Goal: Find specific page/section: Find specific page/section

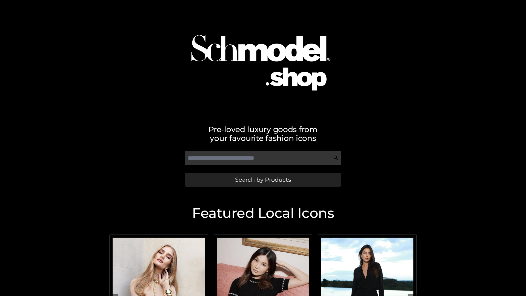
click at [263, 179] on span "Search by Products" at bounding box center [263, 180] width 56 height 6
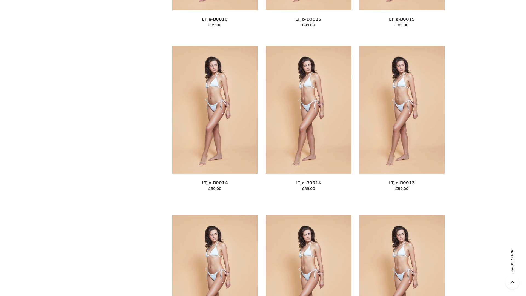
scroll to position [1948, 0]
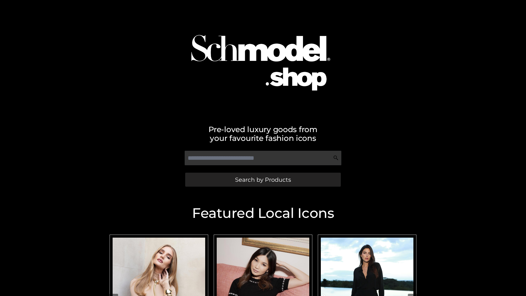
click at [263, 179] on span "Search by Products" at bounding box center [263, 180] width 56 height 6
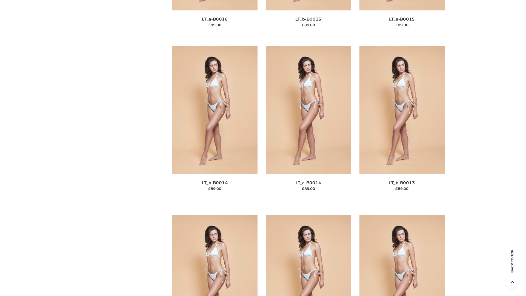
scroll to position [1948, 0]
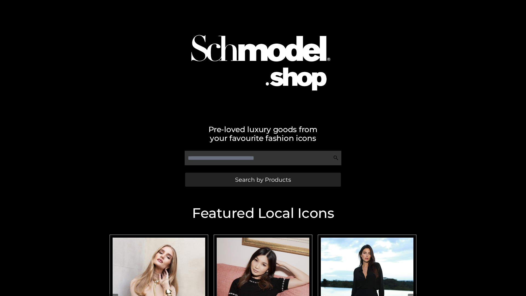
click at [263, 179] on span "Search by Products" at bounding box center [263, 180] width 56 height 6
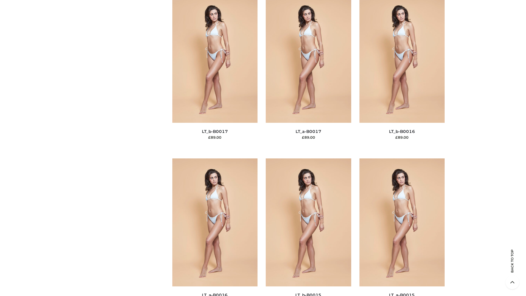
scroll to position [1800, 0]
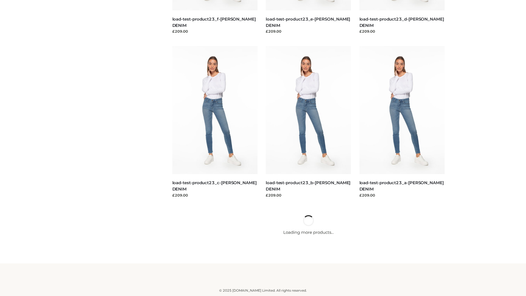
scroll to position [480, 0]
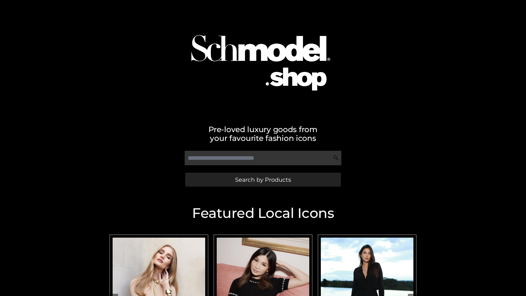
click at [263, 179] on span "Search by Products" at bounding box center [263, 180] width 56 height 6
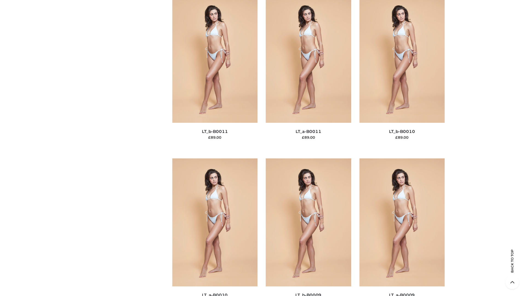
scroll to position [2459, 0]
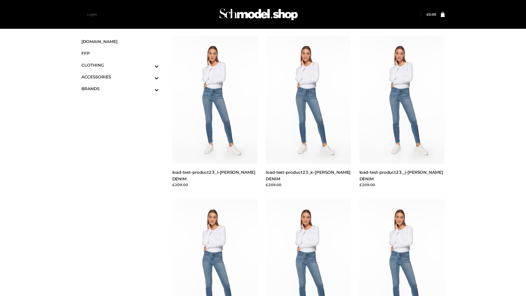
scroll to position [480, 0]
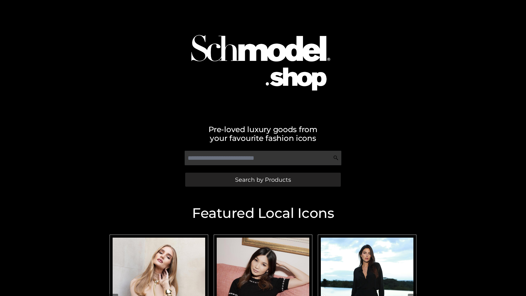
click at [263, 179] on span "Search by Products" at bounding box center [263, 180] width 56 height 6
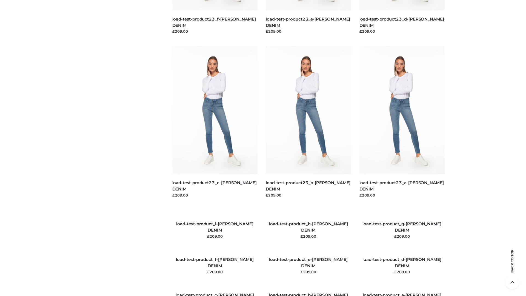
scroll to position [628, 0]
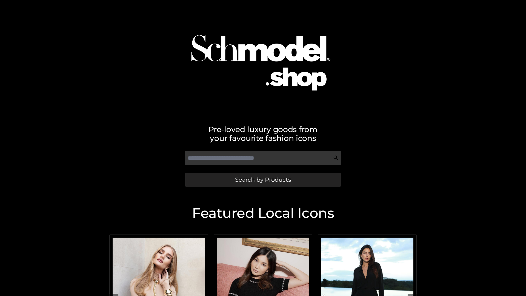
click at [263, 179] on span "Search by Products" at bounding box center [263, 180] width 56 height 6
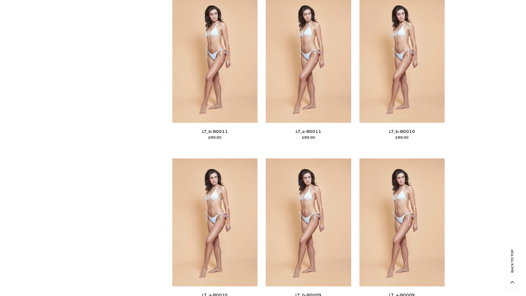
scroll to position [2459, 0]
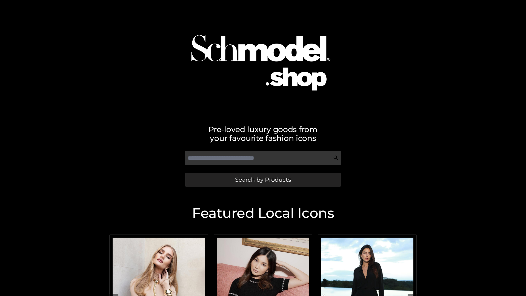
click at [263, 179] on span "Search by Products" at bounding box center [263, 180] width 56 height 6
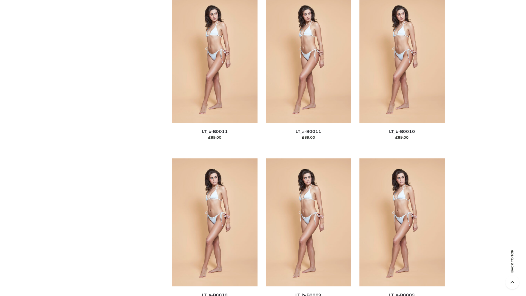
scroll to position [2459, 0]
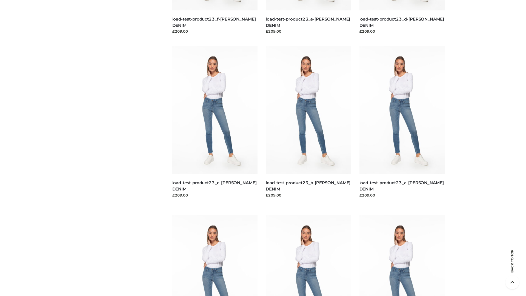
scroll to position [480, 0]
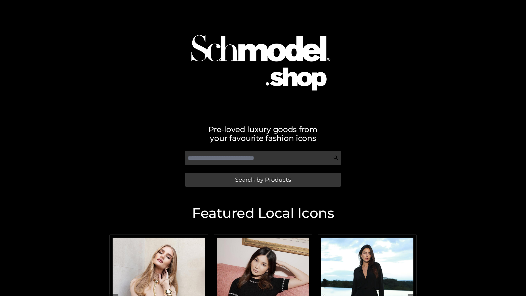
click at [263, 179] on span "Search by Products" at bounding box center [263, 180] width 56 height 6
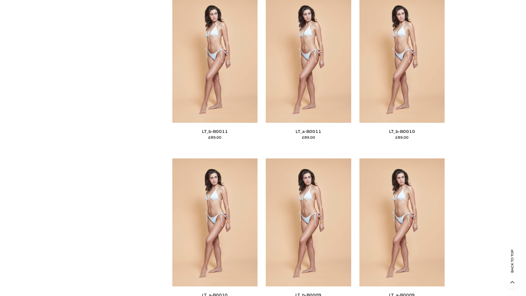
scroll to position [2459, 0]
